Goal: Navigation & Orientation: Find specific page/section

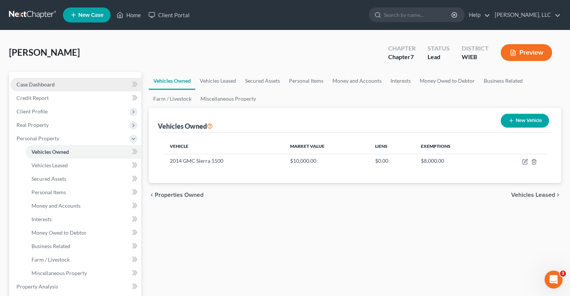
click at [59, 82] on link "Case Dashboard" at bounding box center [75, 84] width 131 height 13
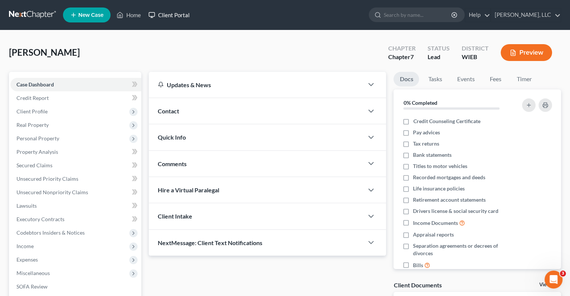
click at [169, 13] on link "Client Portal" at bounding box center [169, 14] width 49 height 13
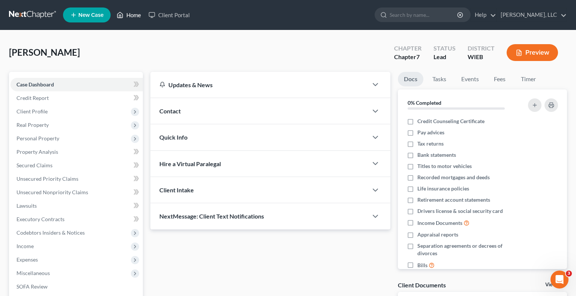
click at [134, 16] on link "Home" at bounding box center [129, 14] width 32 height 13
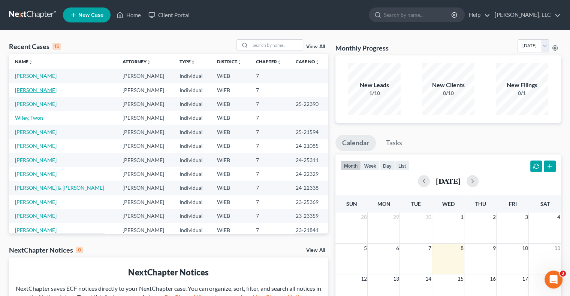
click at [51, 88] on link "[PERSON_NAME]" at bounding box center [36, 90] width 42 height 6
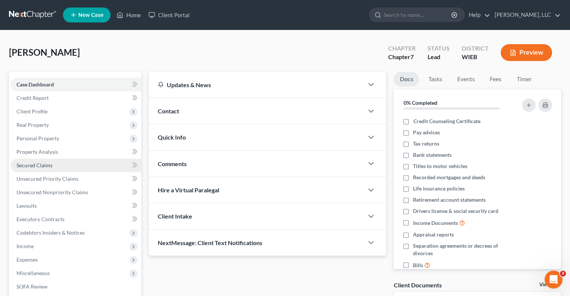
click at [49, 172] on link "Secured Claims" at bounding box center [75, 165] width 131 height 13
